Goal: Task Accomplishment & Management: Manage account settings

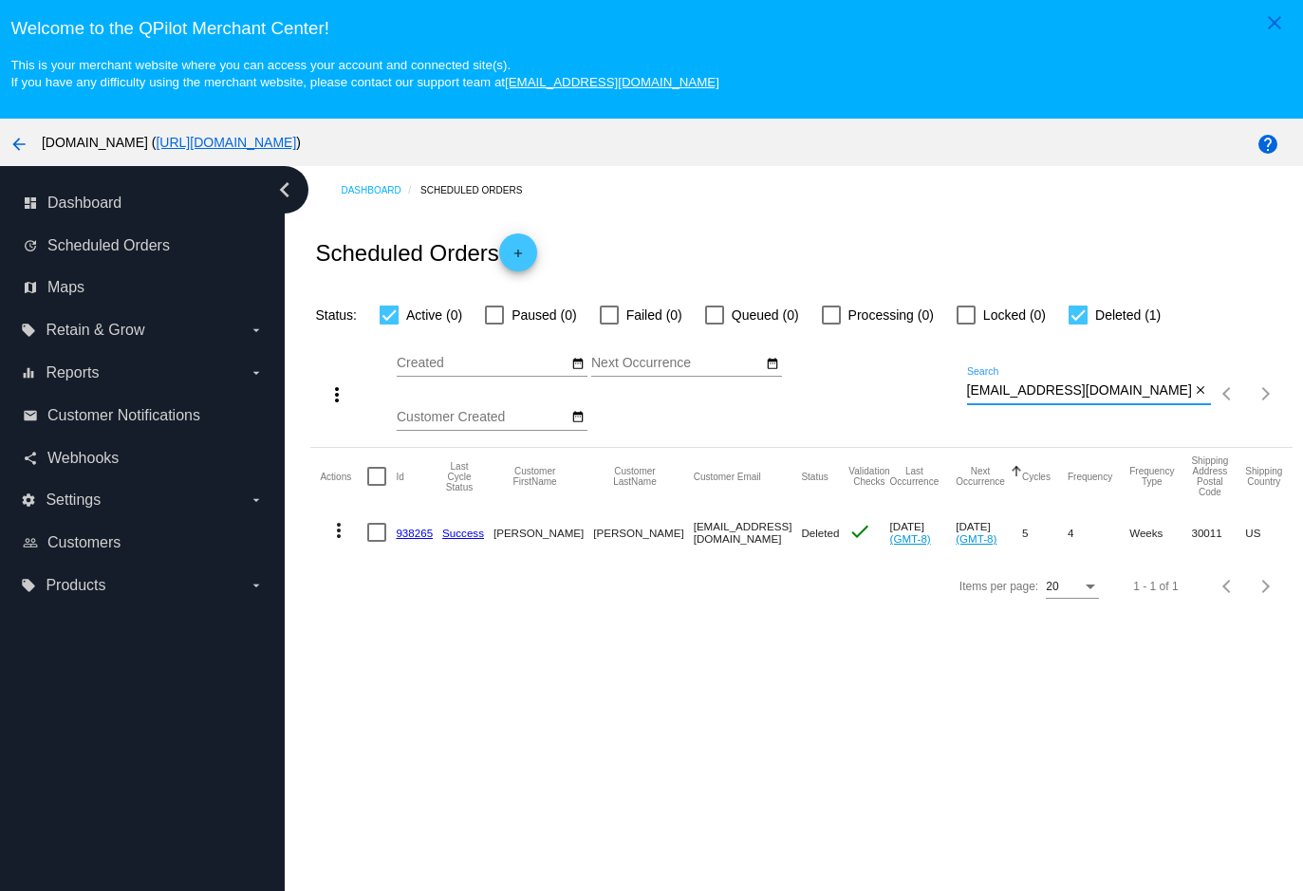
click at [1107, 397] on input "[EMAIL_ADDRESS][DOMAIN_NAME]" at bounding box center [1079, 391] width 224 height 15
paste input "jerush1152"
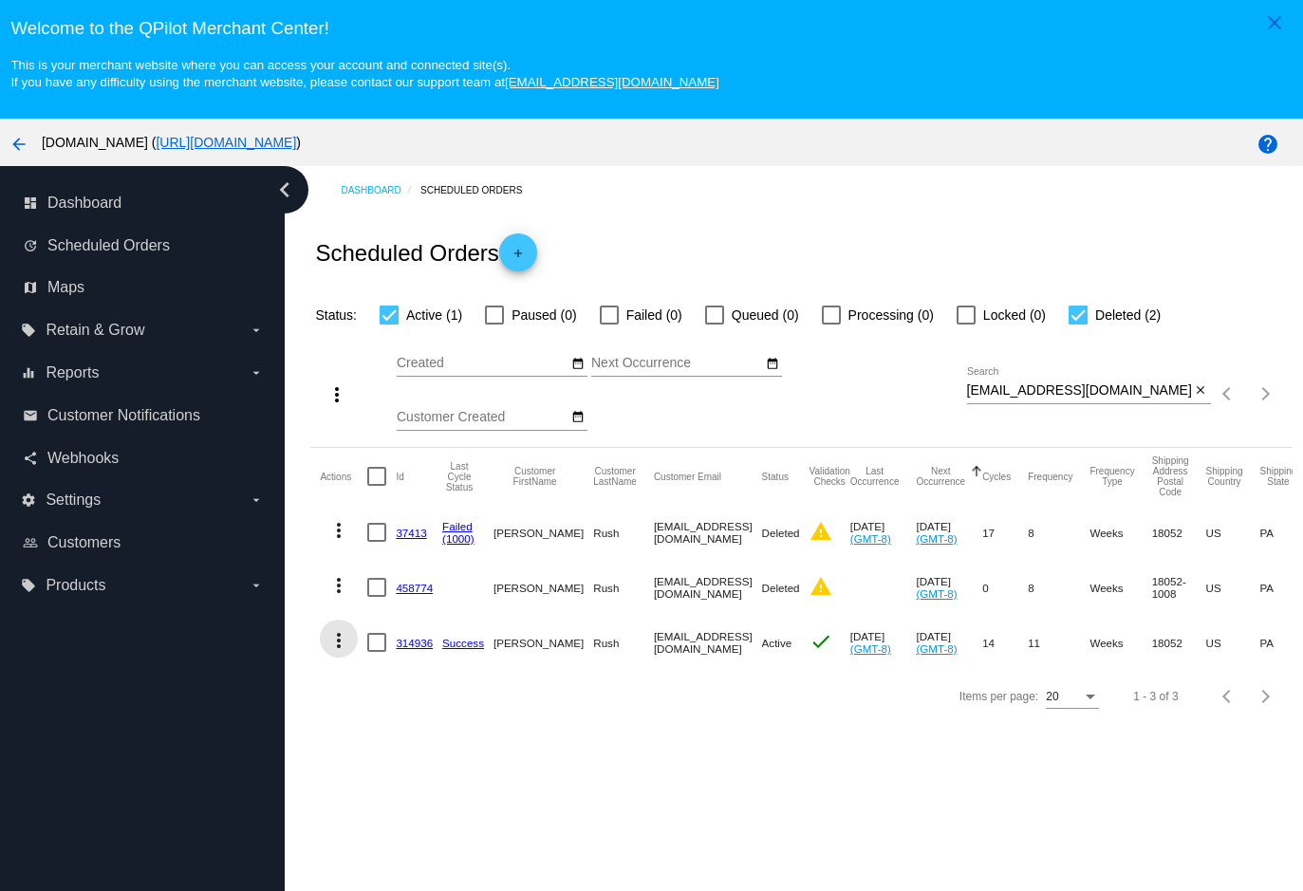
click at [334, 652] on mat-icon "more_vert" at bounding box center [339, 640] width 23 height 23
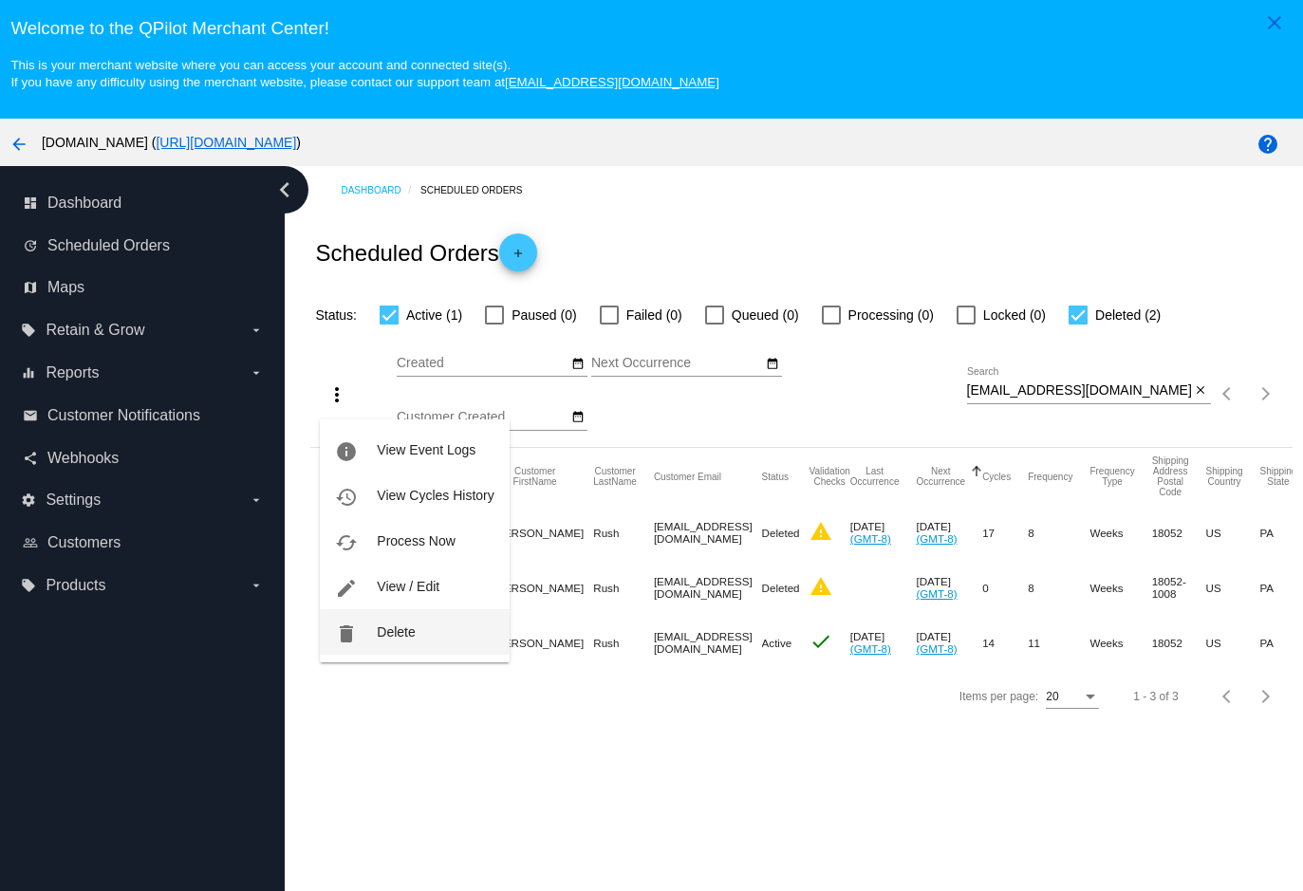
click at [384, 629] on span "Delete" at bounding box center [396, 632] width 38 height 15
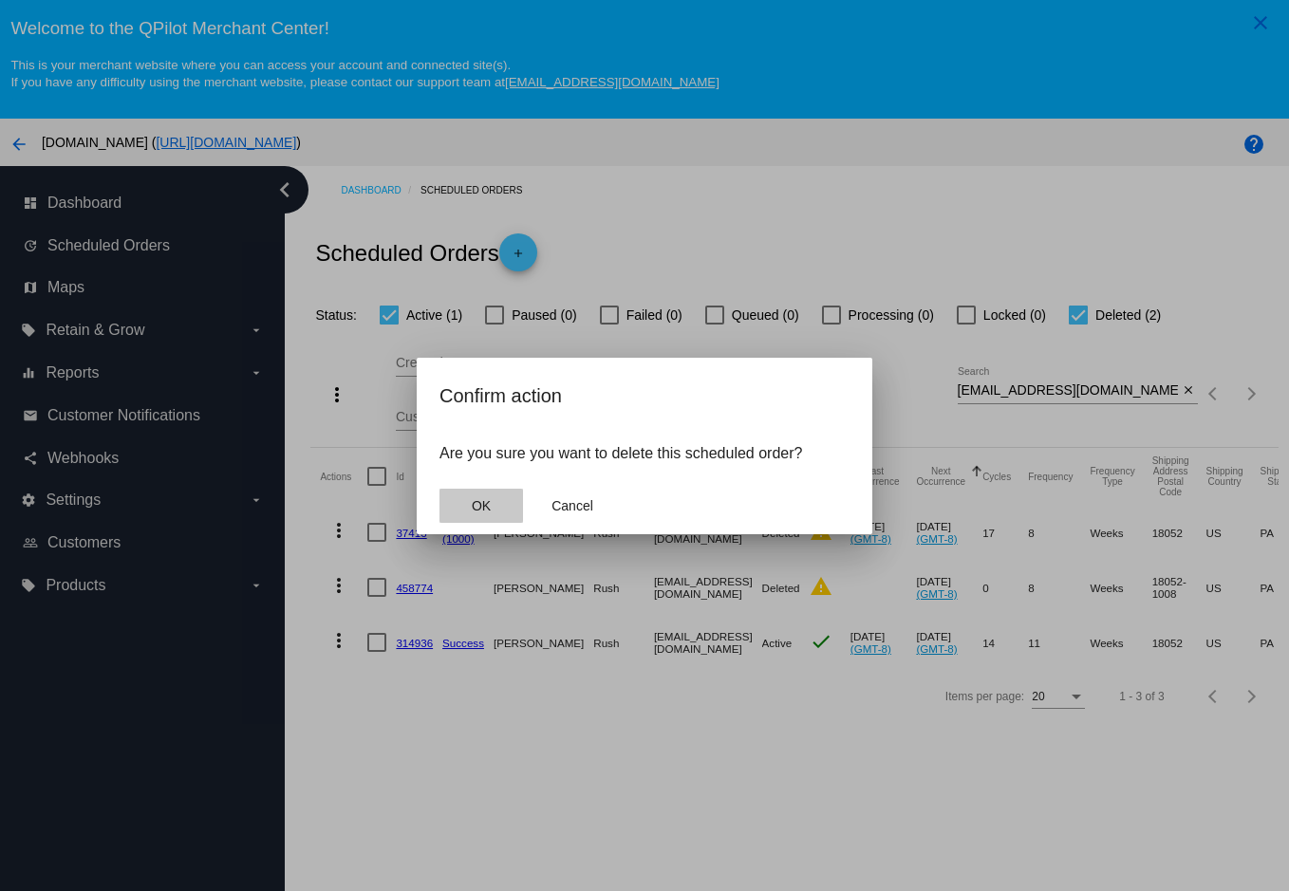
click at [482, 496] on button "OK" at bounding box center [482, 506] width 84 height 34
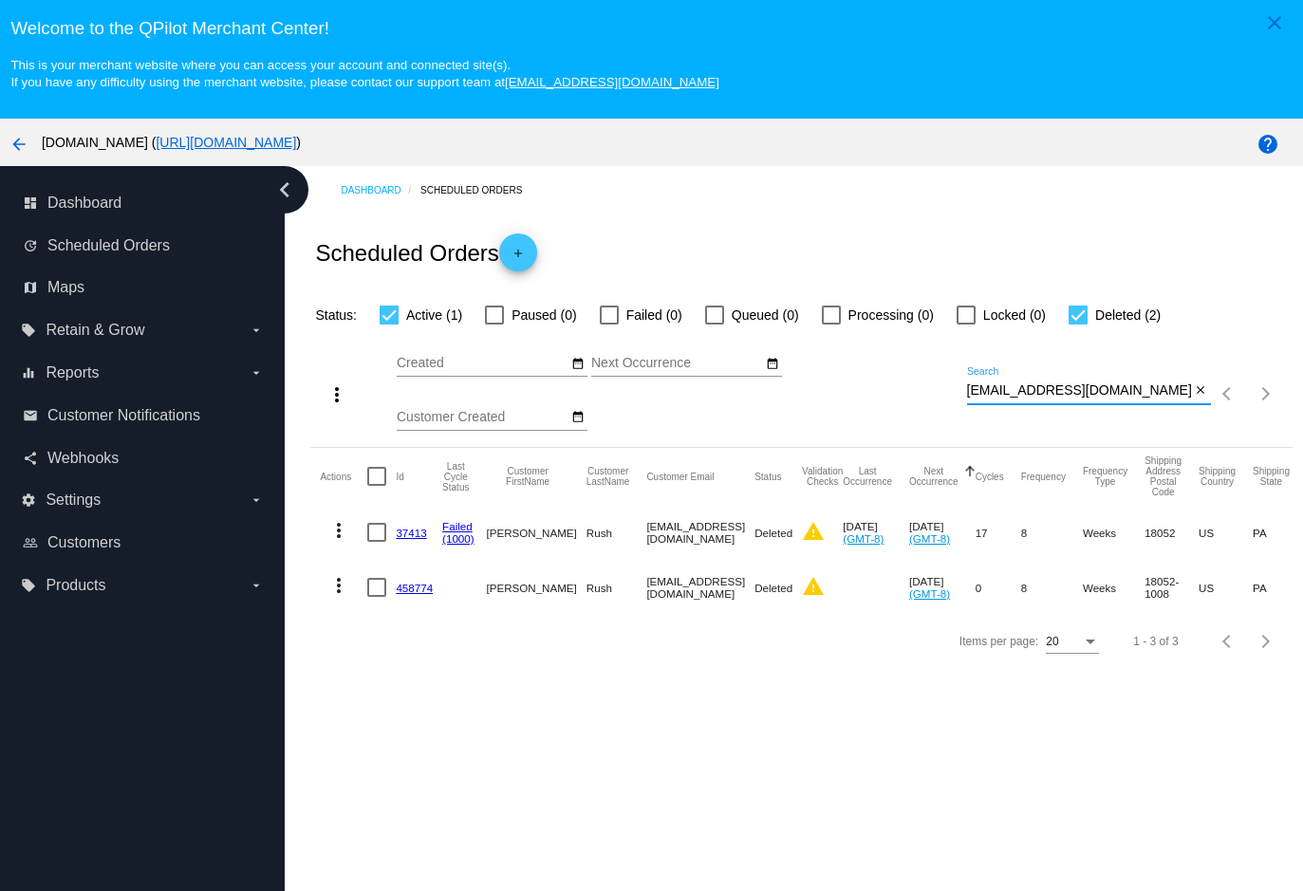
click at [1123, 399] on input "[EMAIL_ADDRESS][DOMAIN_NAME]" at bounding box center [1079, 391] width 224 height 15
click at [1107, 398] on input "[EMAIL_ADDRESS][DOMAIN_NAME]" at bounding box center [1079, 391] width 224 height 15
type input "[EMAIL_ADDRESS][DOMAIN_NAME]"
